Goal: Task Accomplishment & Management: Manage account settings

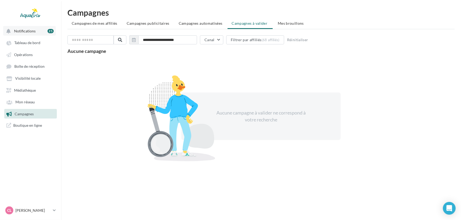
drag, startPoint x: 0, startPoint y: 0, endPoint x: 42, endPoint y: 34, distance: 54.4
click at [42, 34] on button "Notifications 25" at bounding box center [29, 31] width 53 height 10
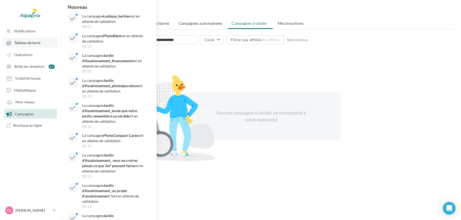
click at [19, 39] on link "Tableau de bord" at bounding box center [30, 43] width 55 height 10
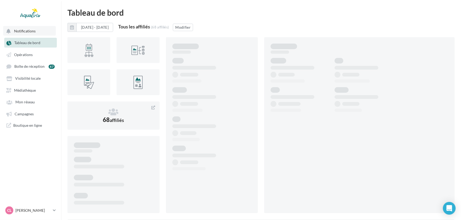
click at [29, 32] on span "Notifications" at bounding box center [25, 31] width 22 height 5
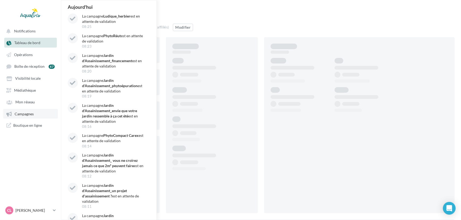
click at [30, 114] on span "Campagnes" at bounding box center [24, 114] width 19 height 5
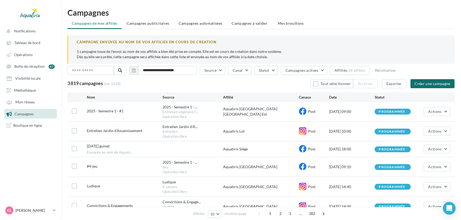
click at [240, 24] on span "Campagnes à valider" at bounding box center [250, 23] width 36 height 5
